Goal: Find specific page/section: Find specific page/section

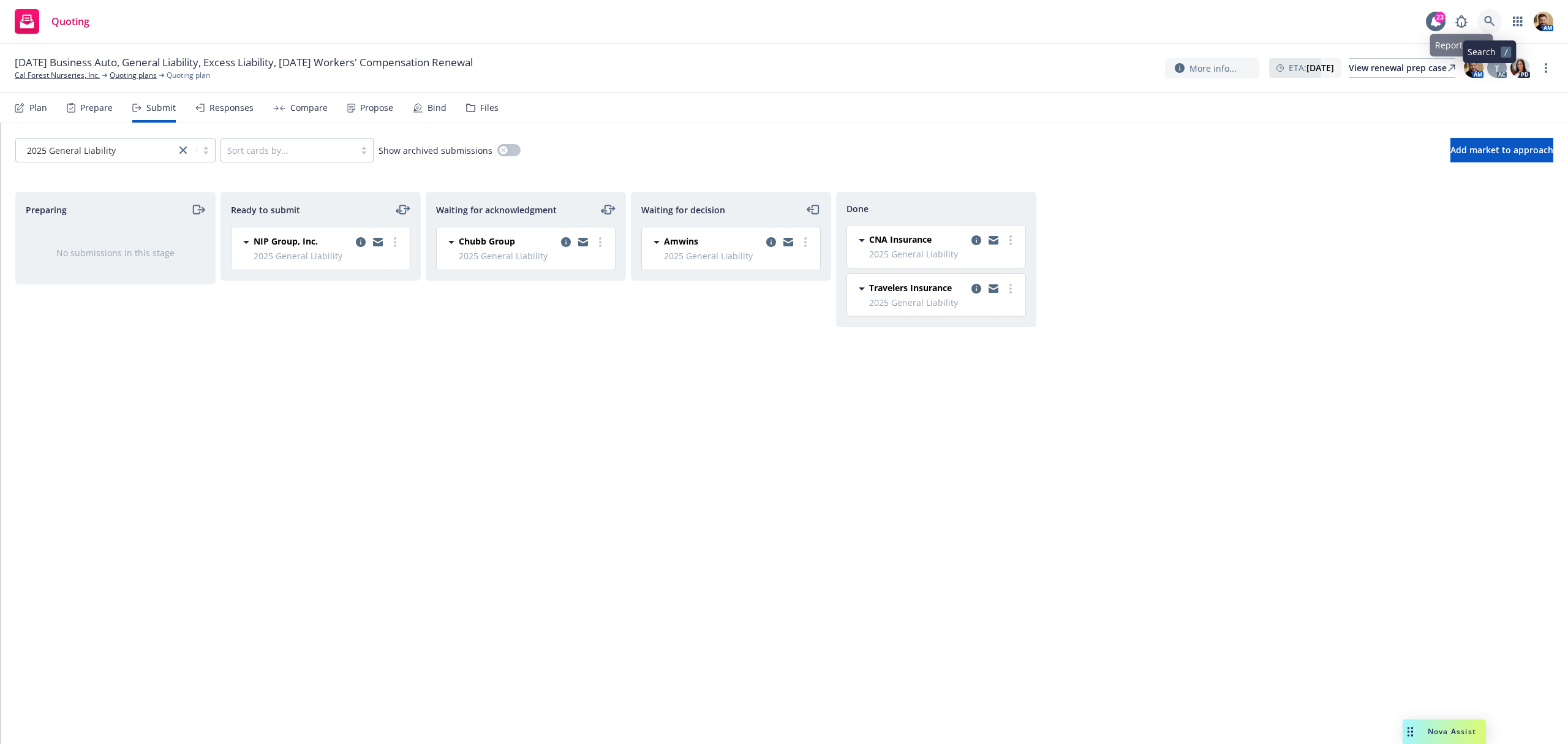
click at [1488, 23] on icon at bounding box center [1489, 21] width 10 height 10
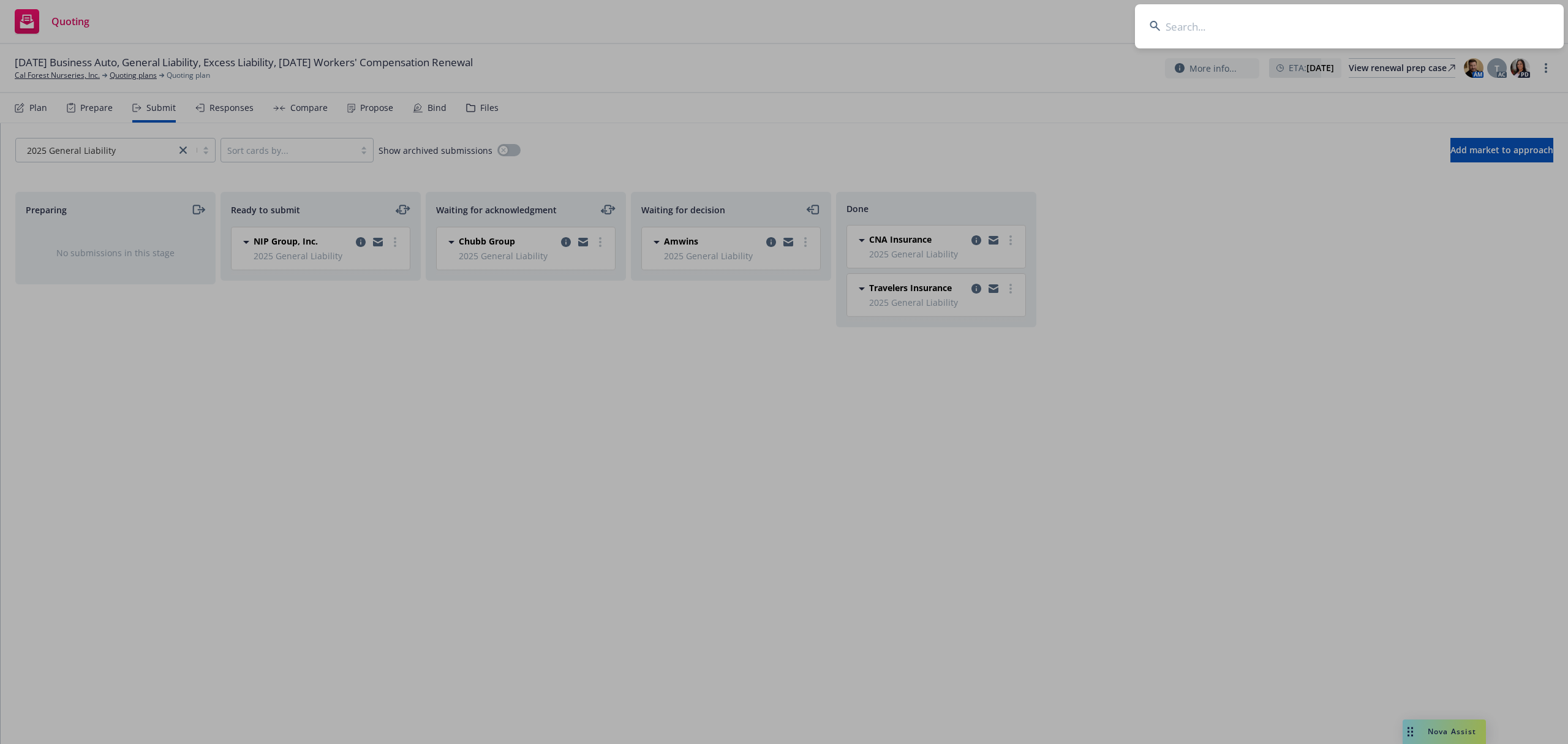
click at [1461, 23] on input at bounding box center [1350, 26] width 429 height 44
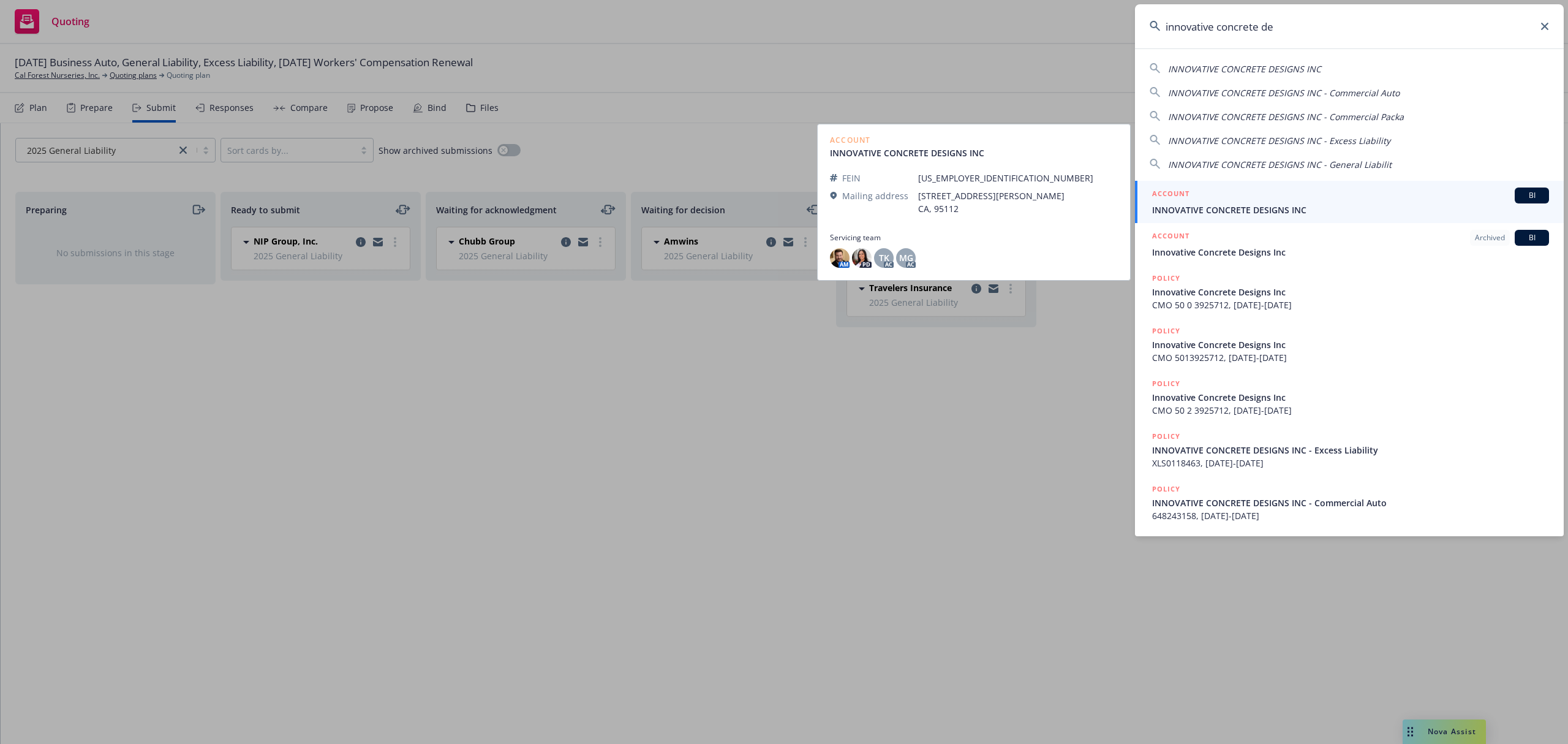
type input "innovative concrete de"
click at [1276, 206] on span "INNOVATIVE CONCRETE DESIGNS INC" at bounding box center [1351, 209] width 397 height 13
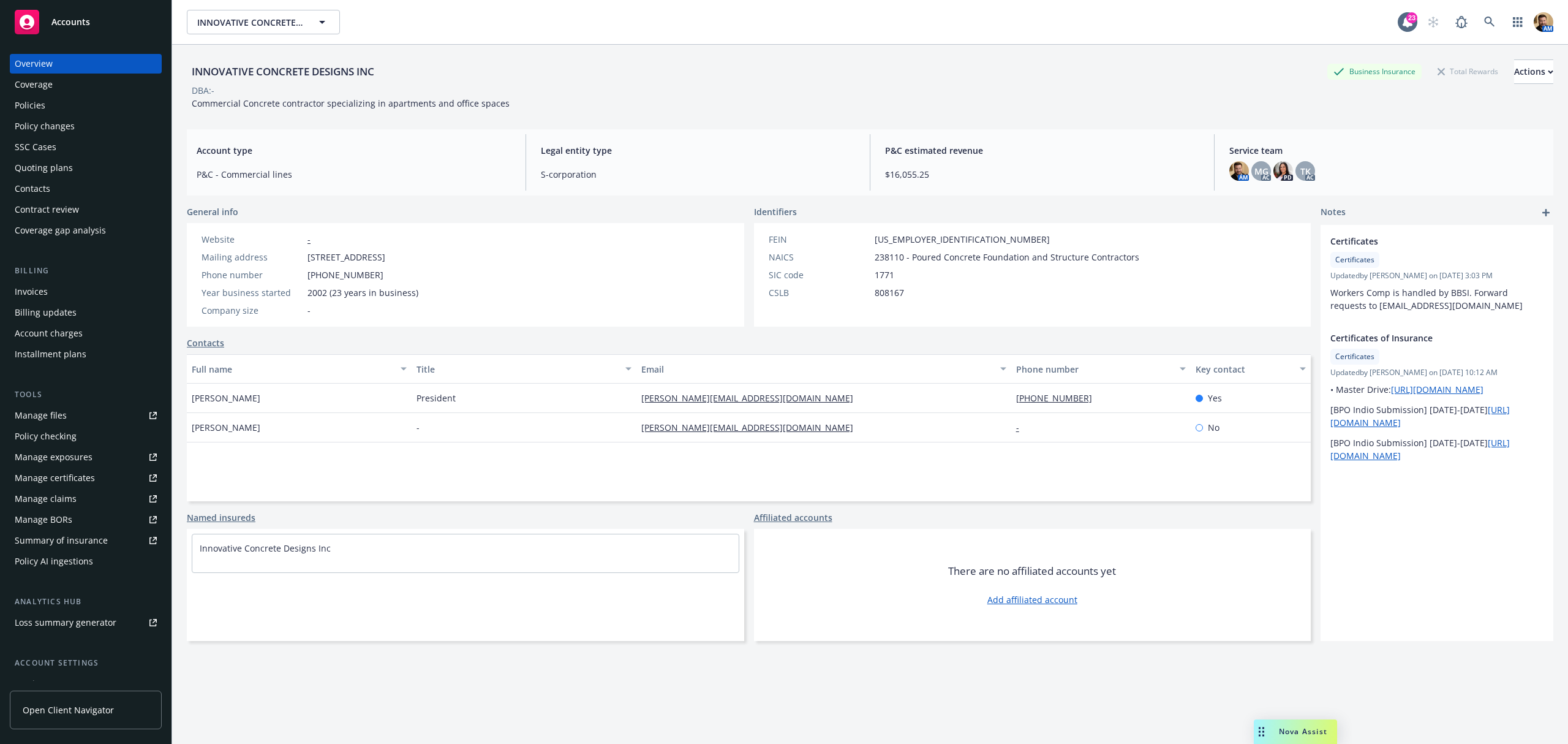
click at [37, 162] on div "Quoting plans" at bounding box center [44, 168] width 58 height 20
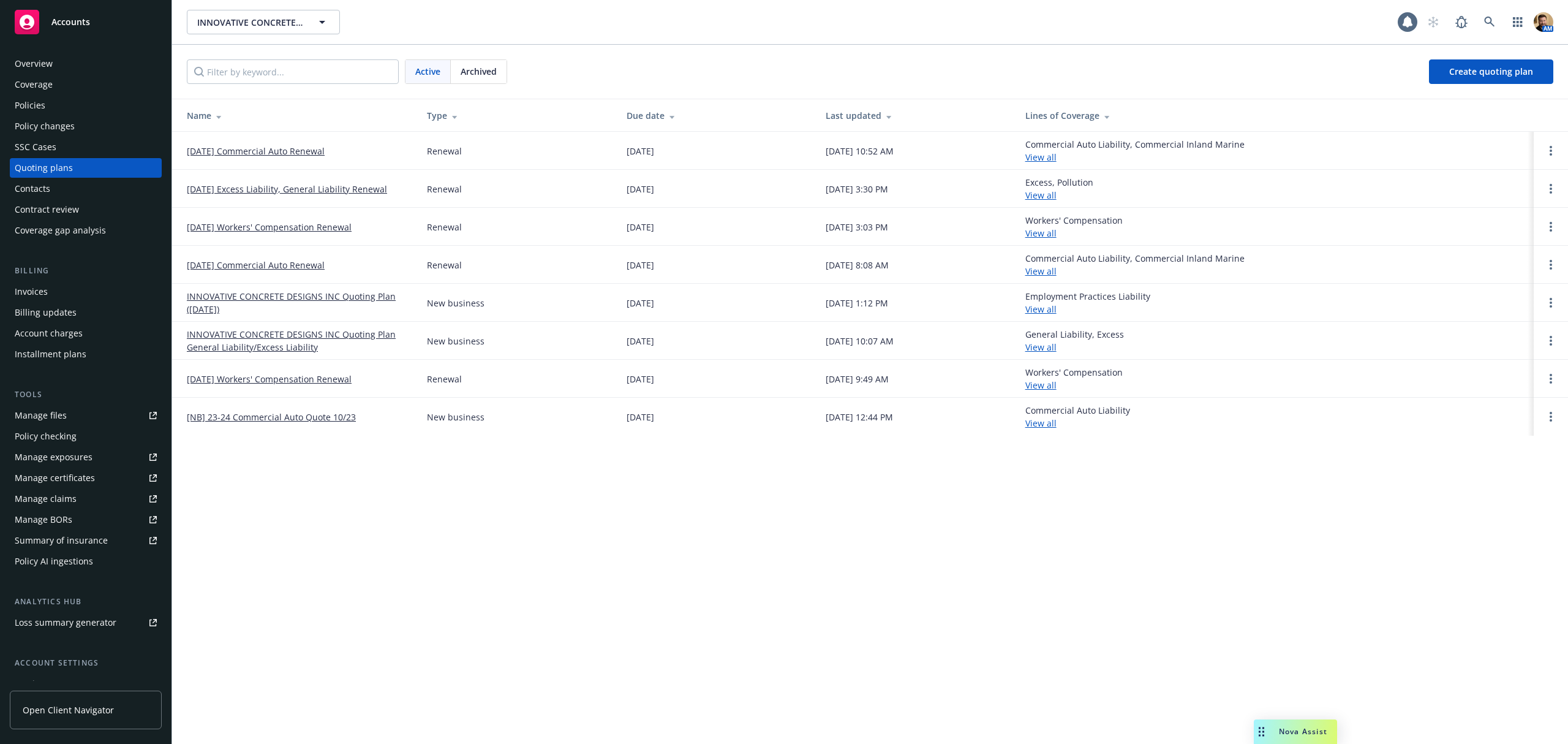
click at [264, 151] on link "[DATE] Commercial Auto Renewal" at bounding box center [255, 151] width 138 height 13
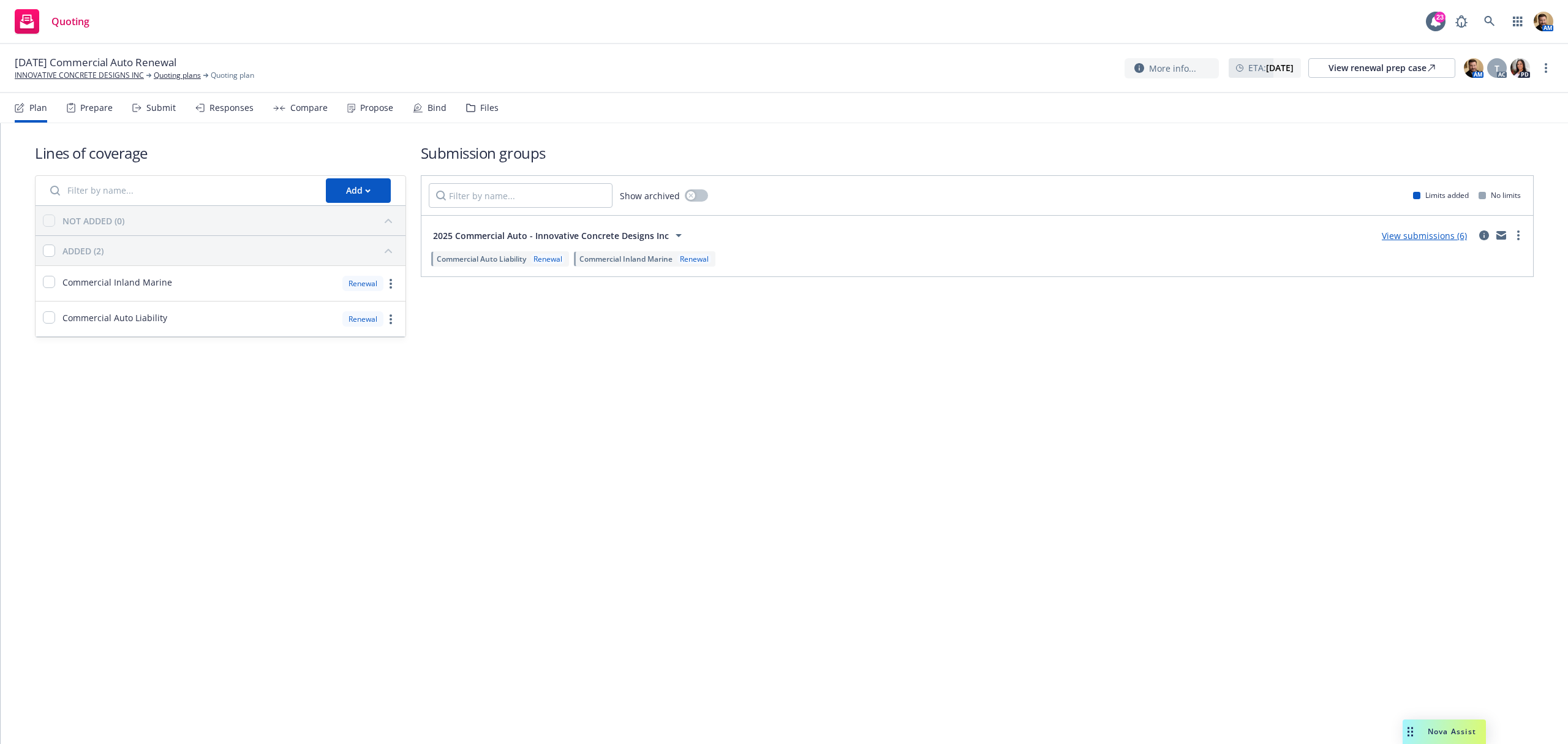
click at [247, 109] on div "Responses" at bounding box center [231, 108] width 44 height 10
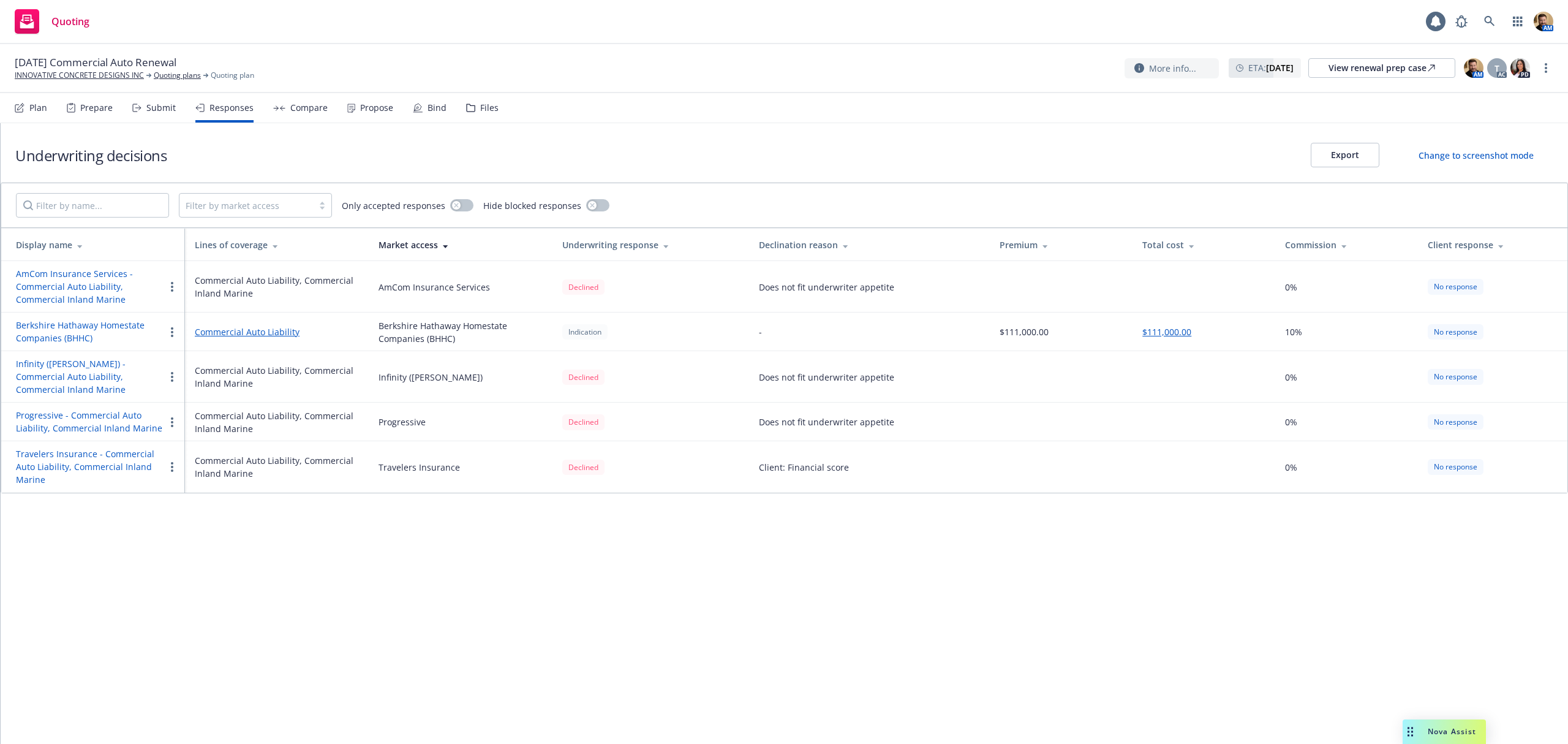
click at [156, 103] on div "Submit" at bounding box center [161, 108] width 29 height 10
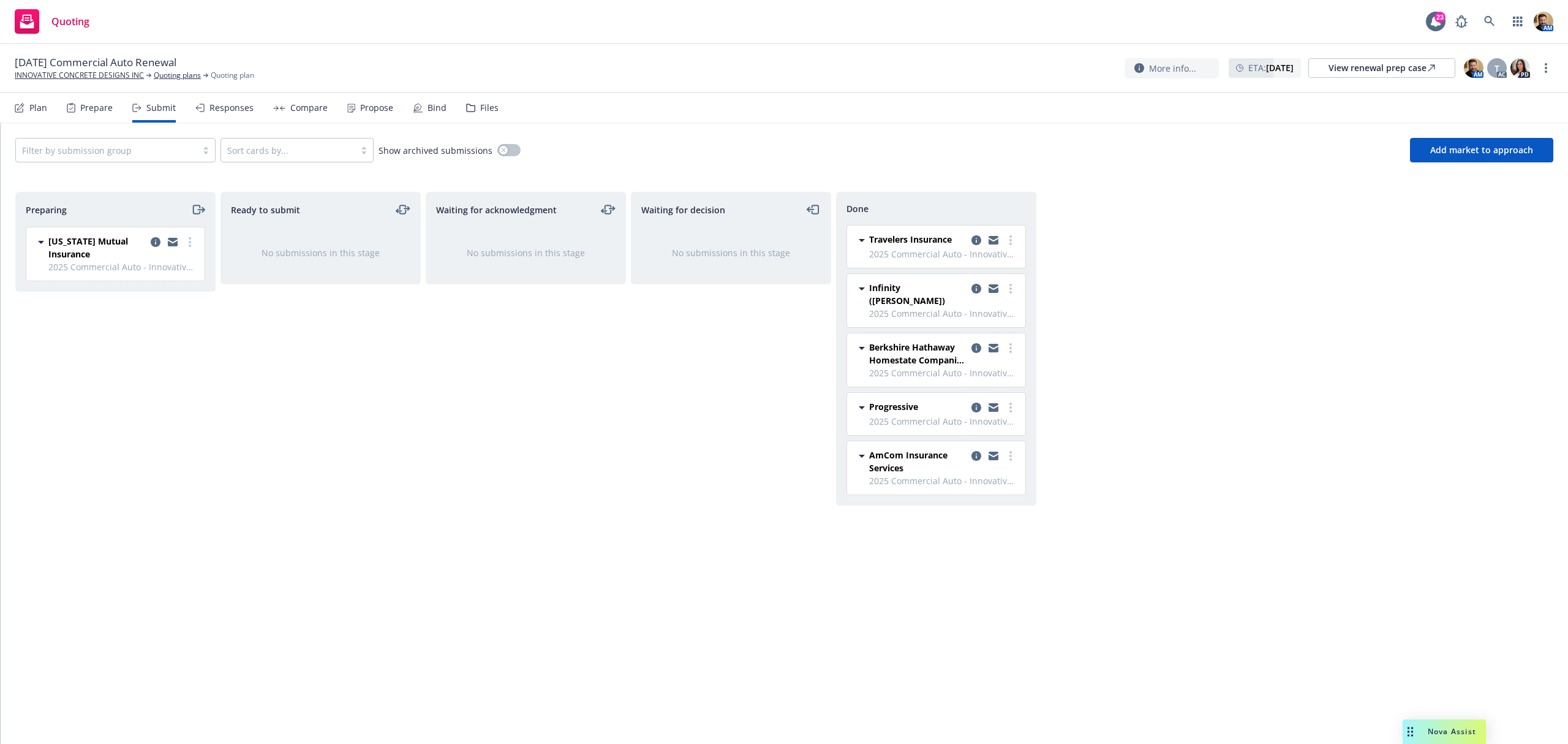
click at [305, 107] on div "Compare" at bounding box center [308, 108] width 37 height 10
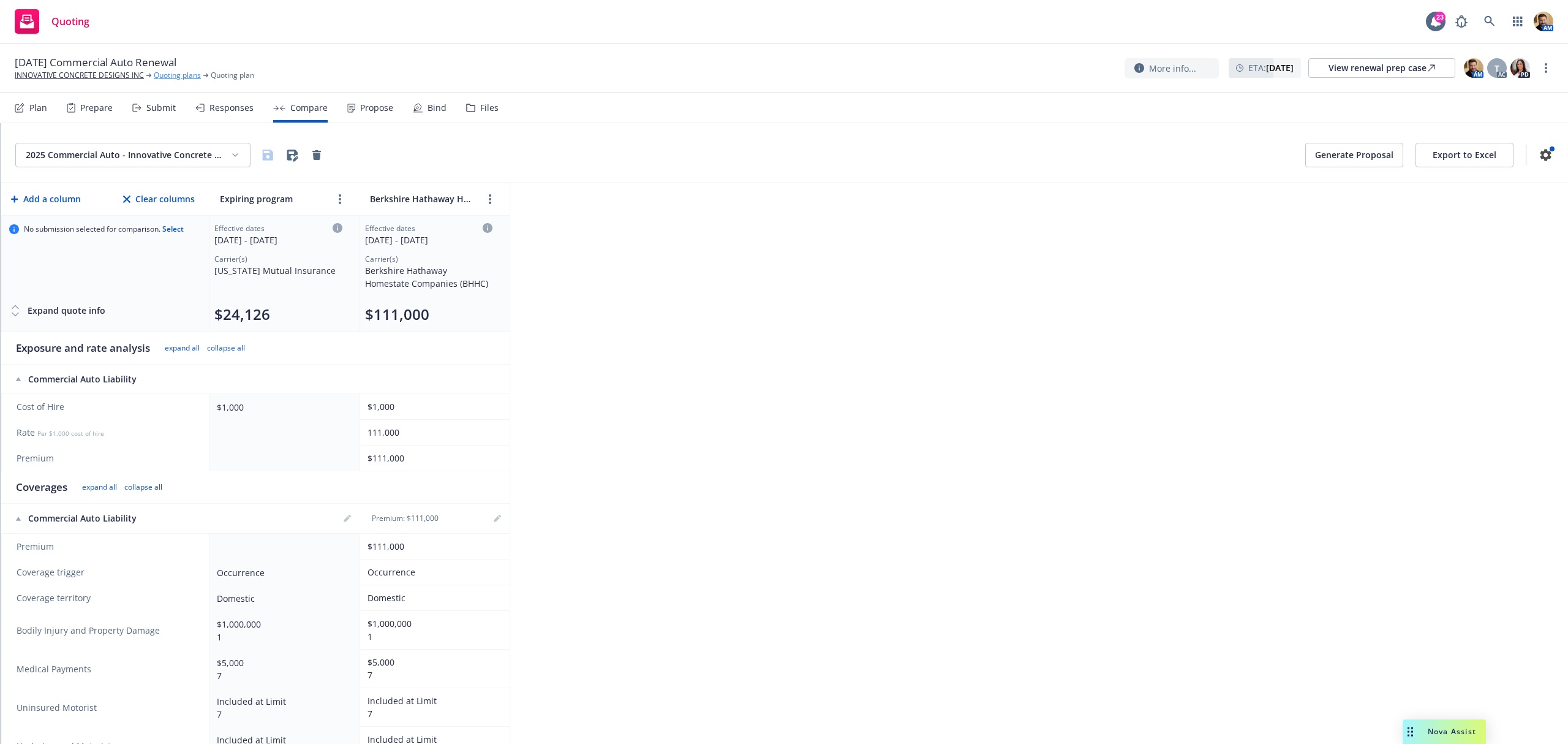
click at [176, 74] on link "Quoting plans" at bounding box center [177, 75] width 47 height 11
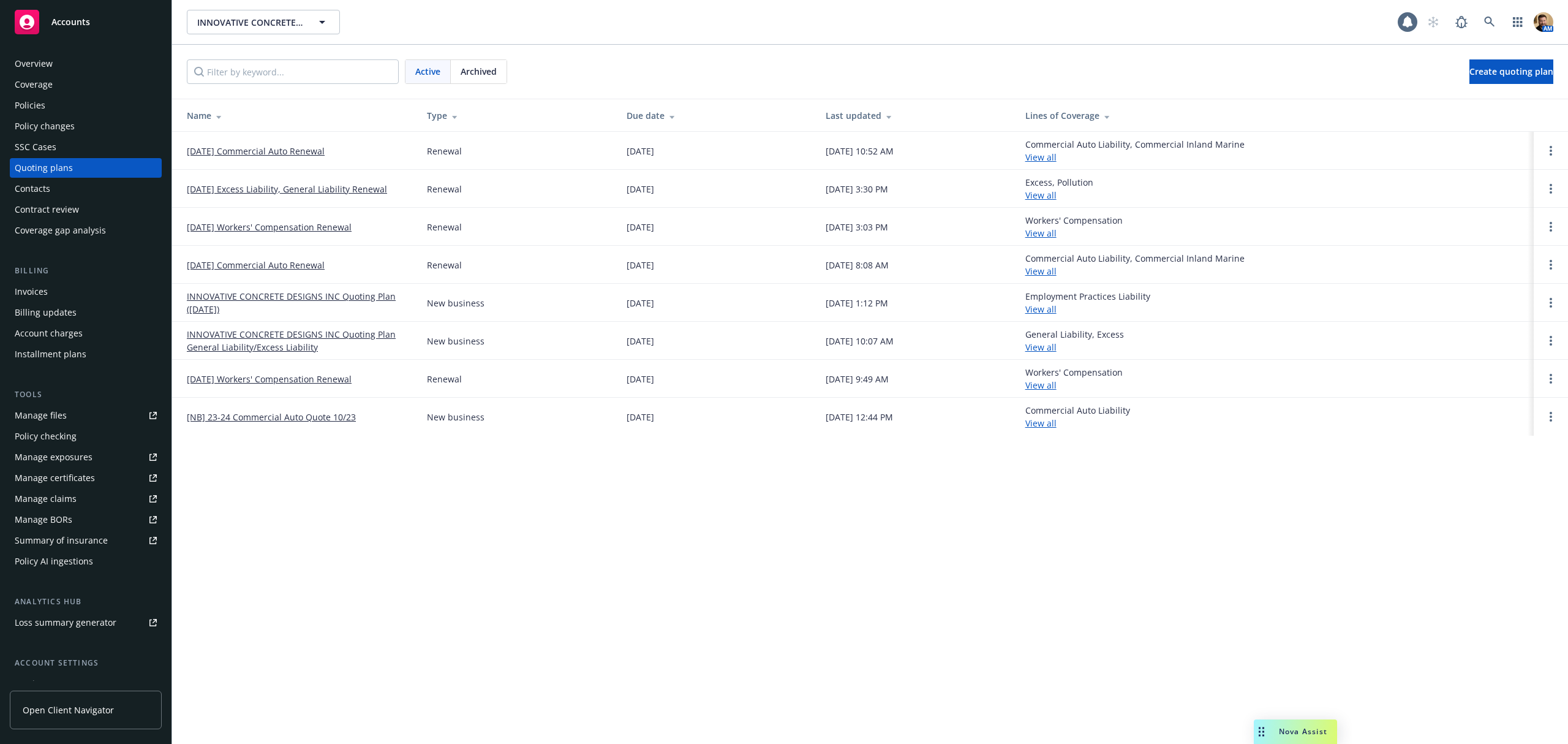
click at [67, 104] on div "Policies" at bounding box center [86, 106] width 142 height 20
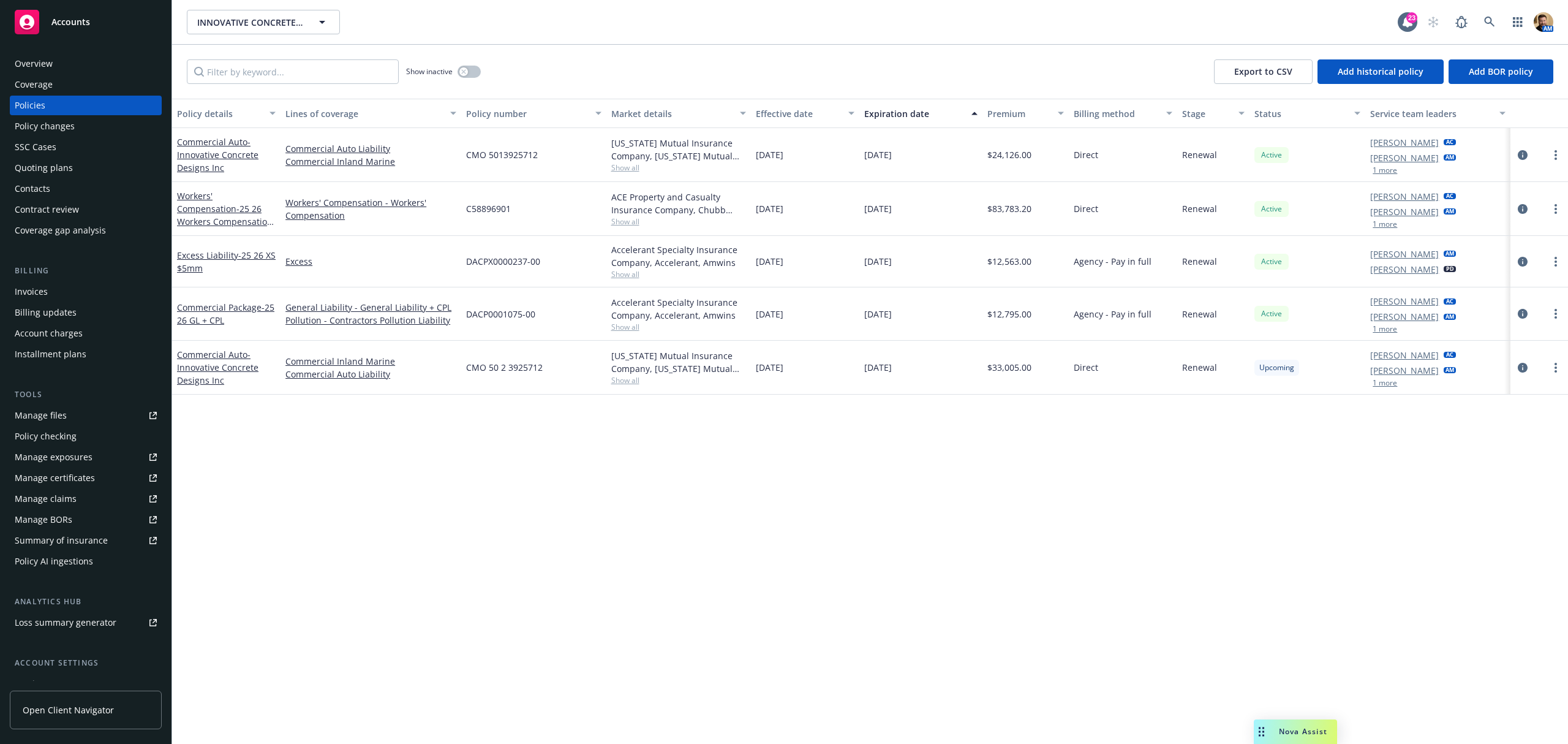
click at [63, 162] on div "Quoting plans" at bounding box center [44, 168] width 58 height 20
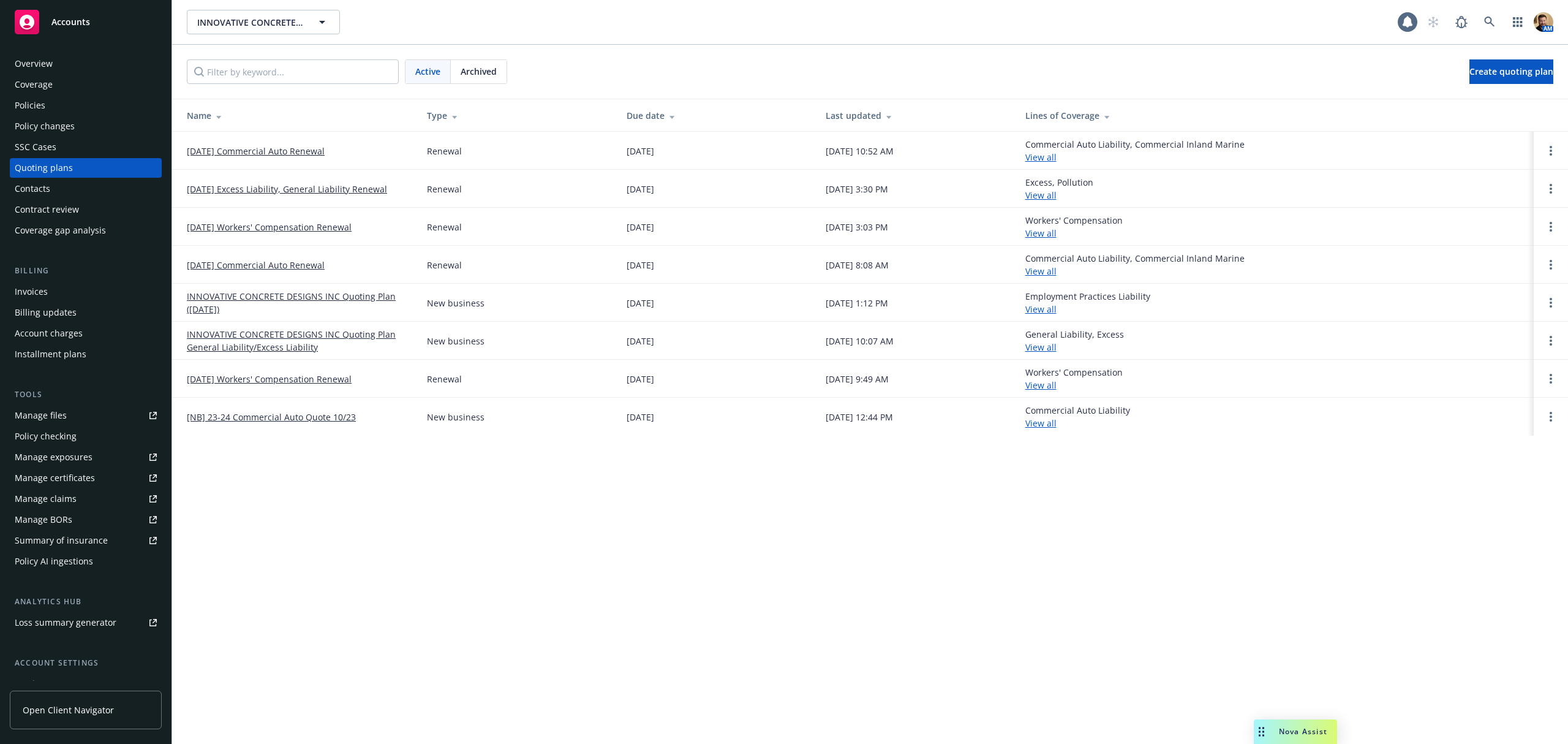
click at [286, 145] on link "10/23/25 Commercial Auto Renewal" at bounding box center [255, 151] width 138 height 13
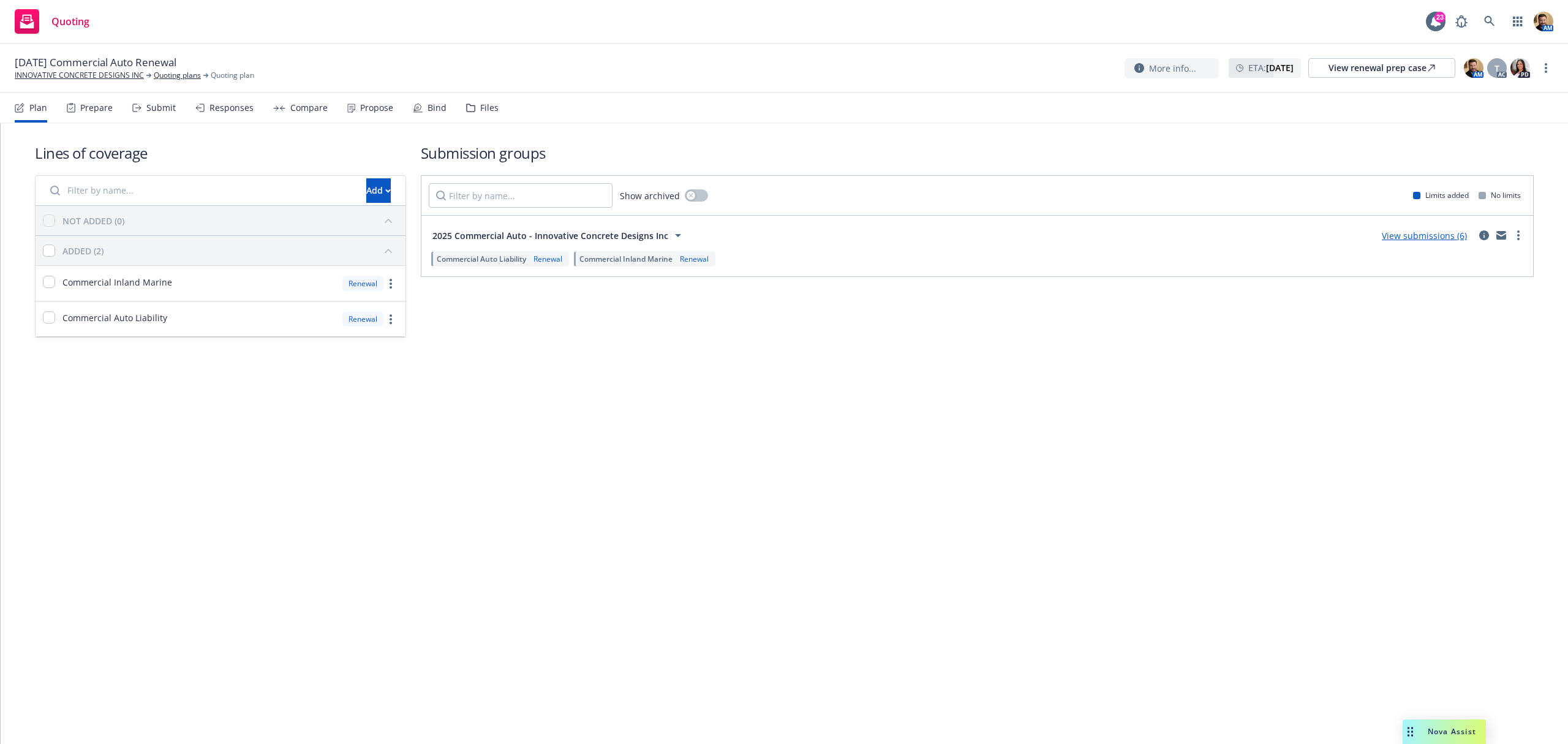
click at [147, 111] on div "Submit" at bounding box center [161, 108] width 29 height 10
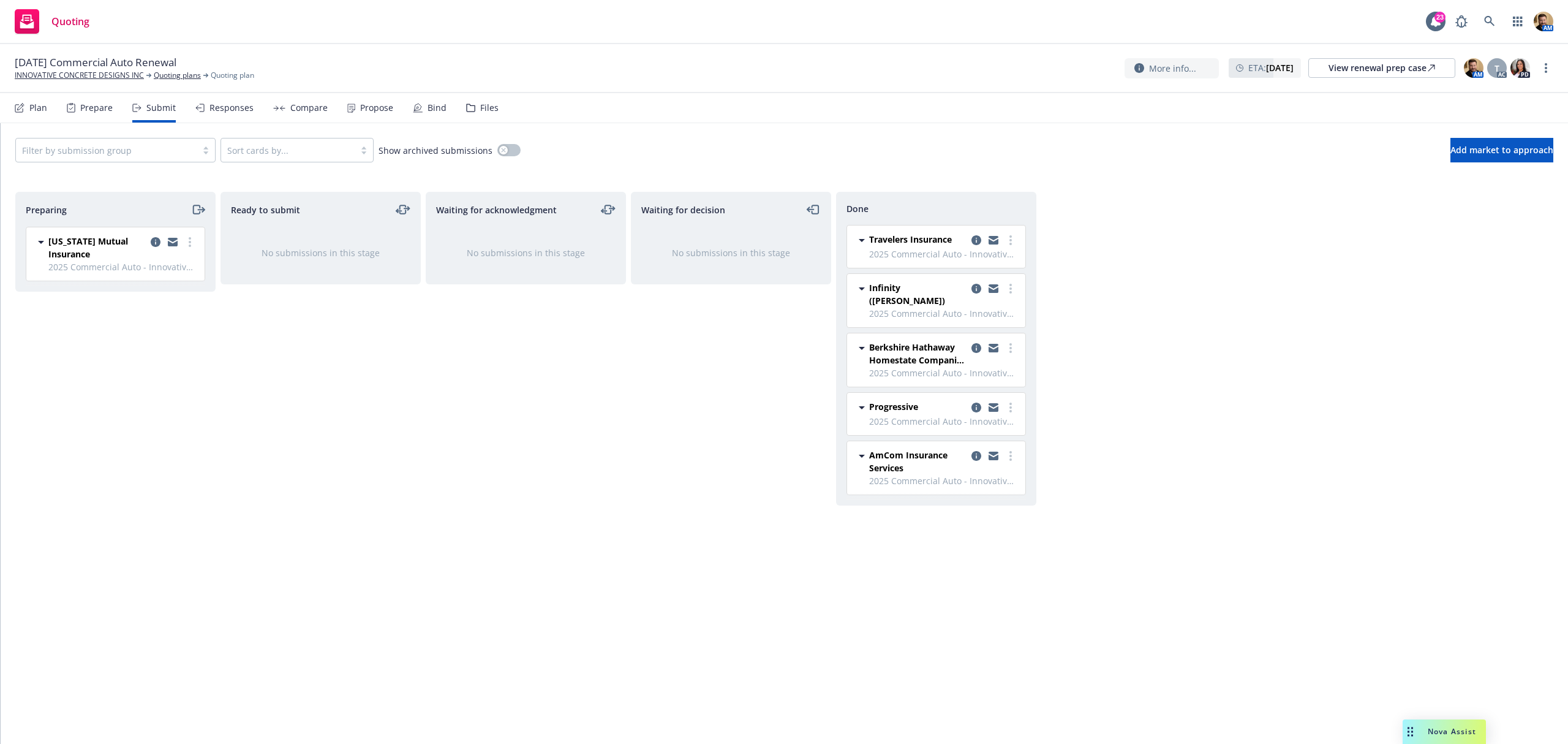
click at [547, 445] on div "Waiting for acknowledgment No submissions in this stage" at bounding box center [526, 455] width 200 height 527
click at [1495, 11] on link at bounding box center [1489, 21] width 25 height 25
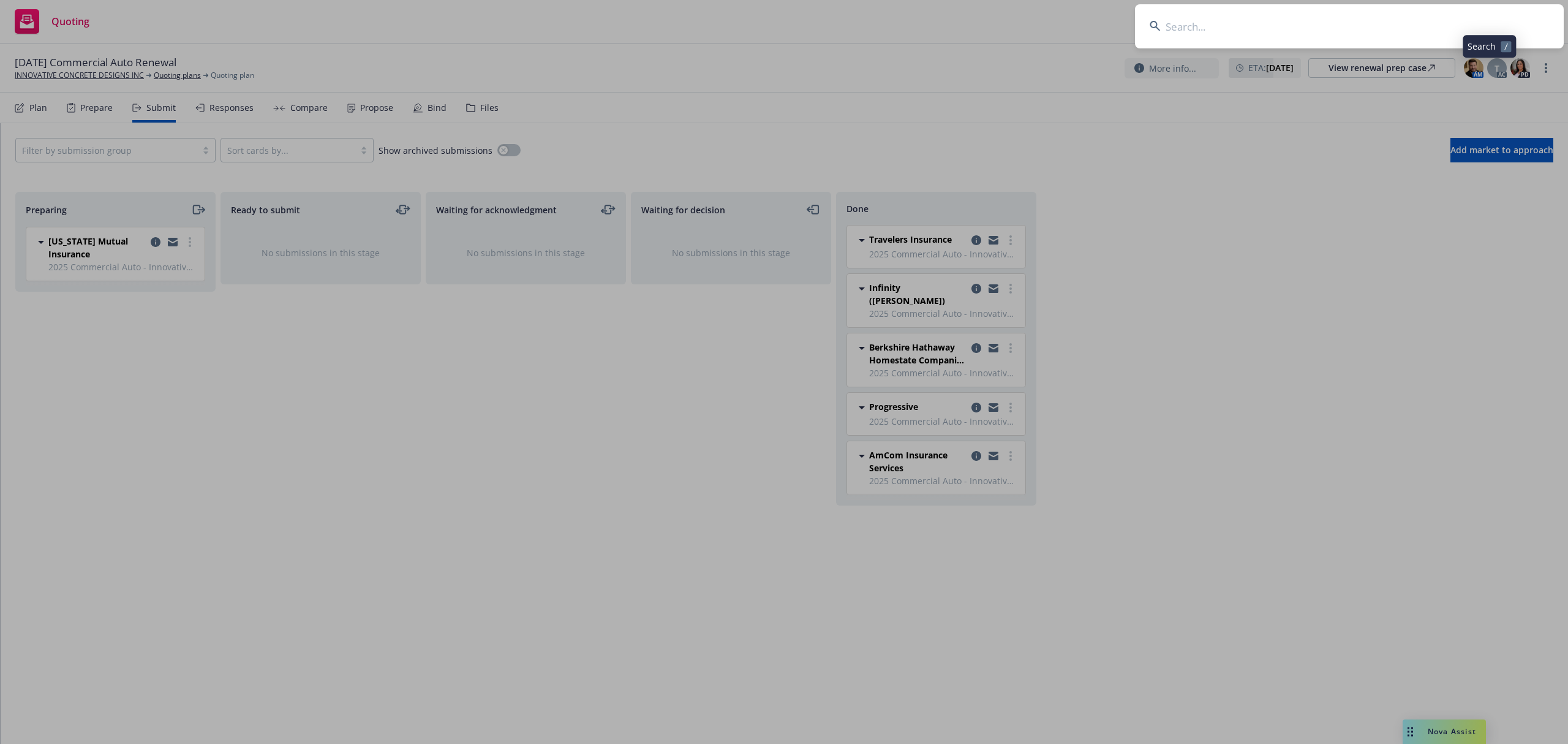
click at [1469, 25] on input at bounding box center [1350, 26] width 429 height 44
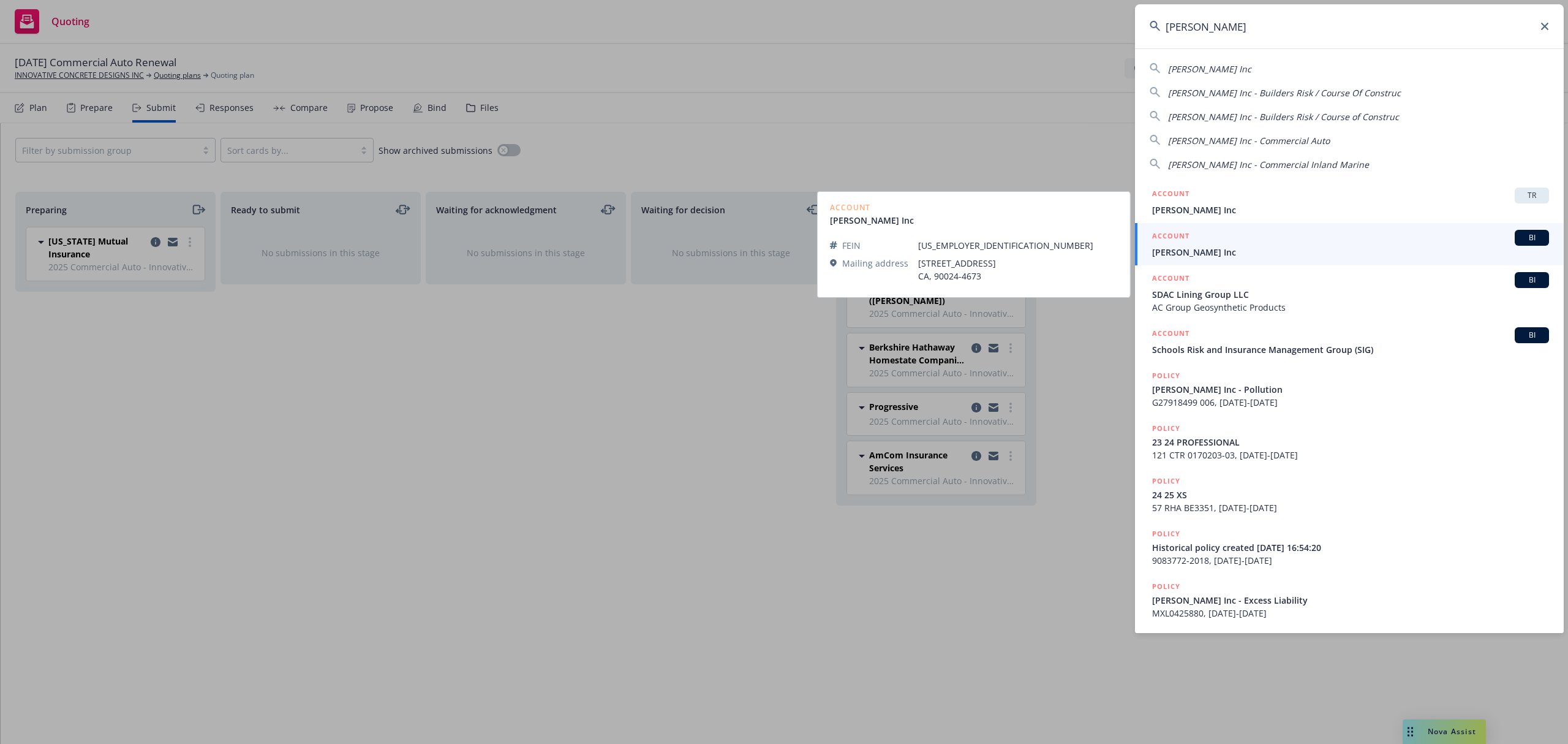
type input "[PERSON_NAME]"
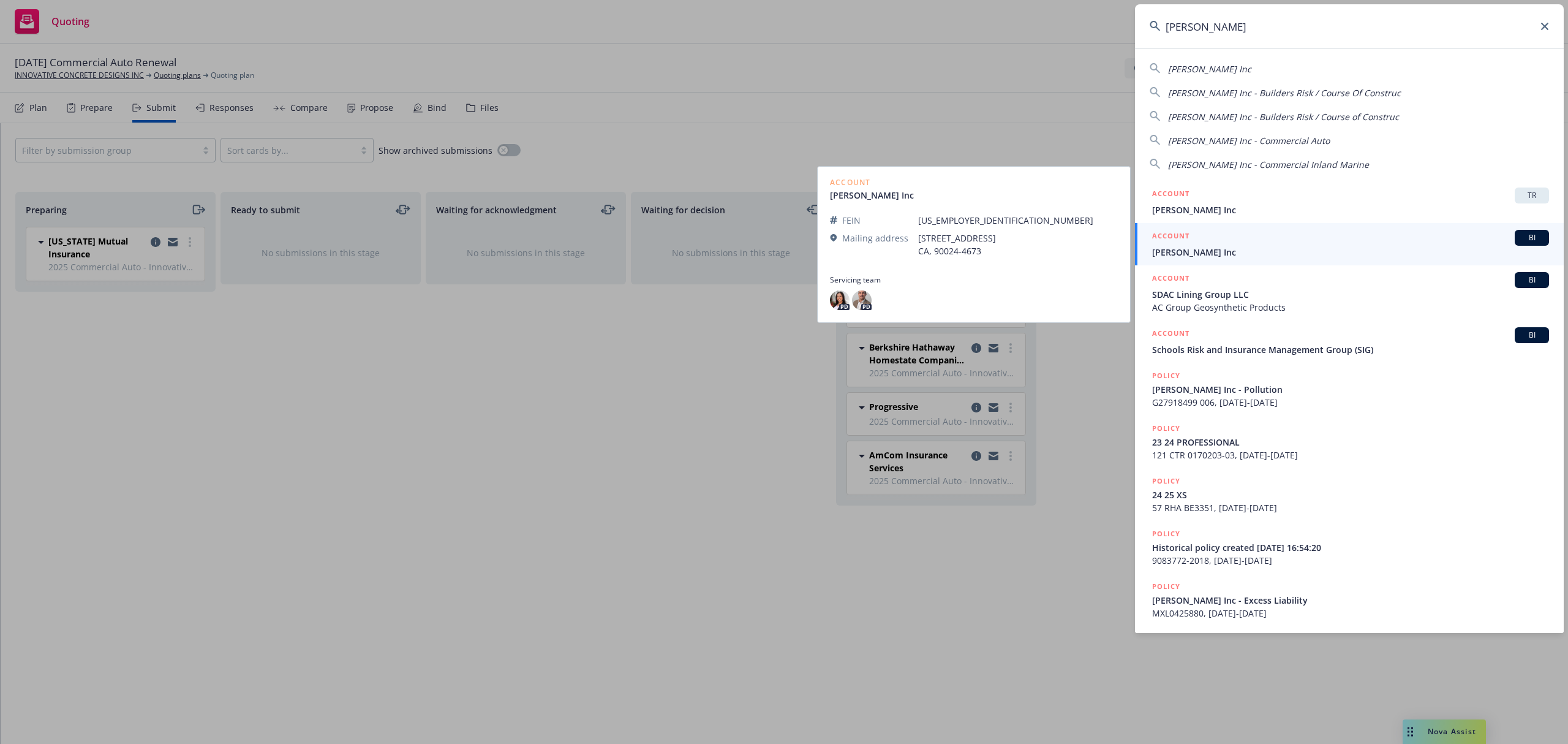
click at [1177, 256] on span "[PERSON_NAME] Inc" at bounding box center [1351, 251] width 397 height 13
